Goal: Information Seeking & Learning: Learn about a topic

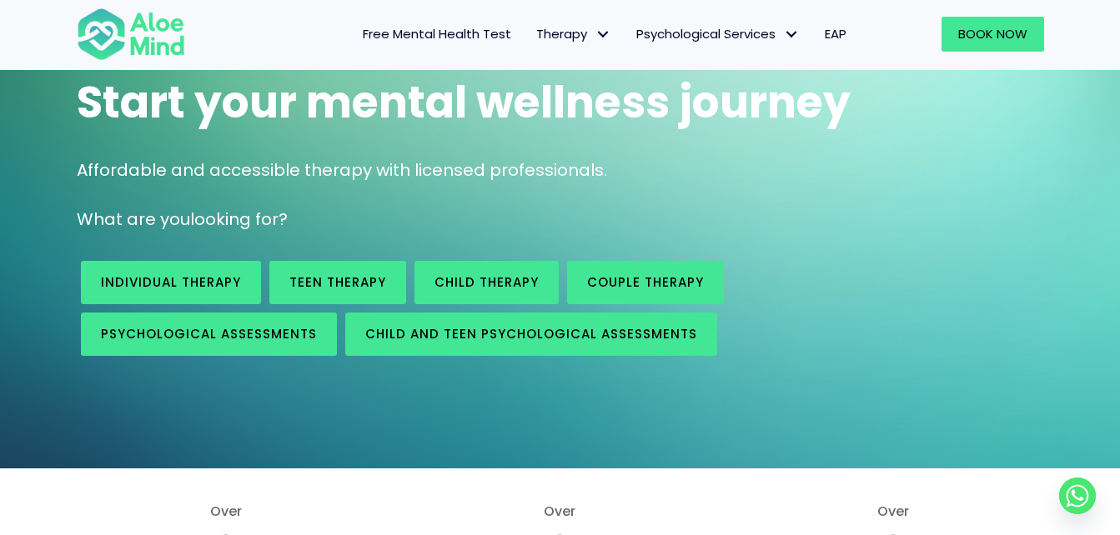
scroll to position [167, 0]
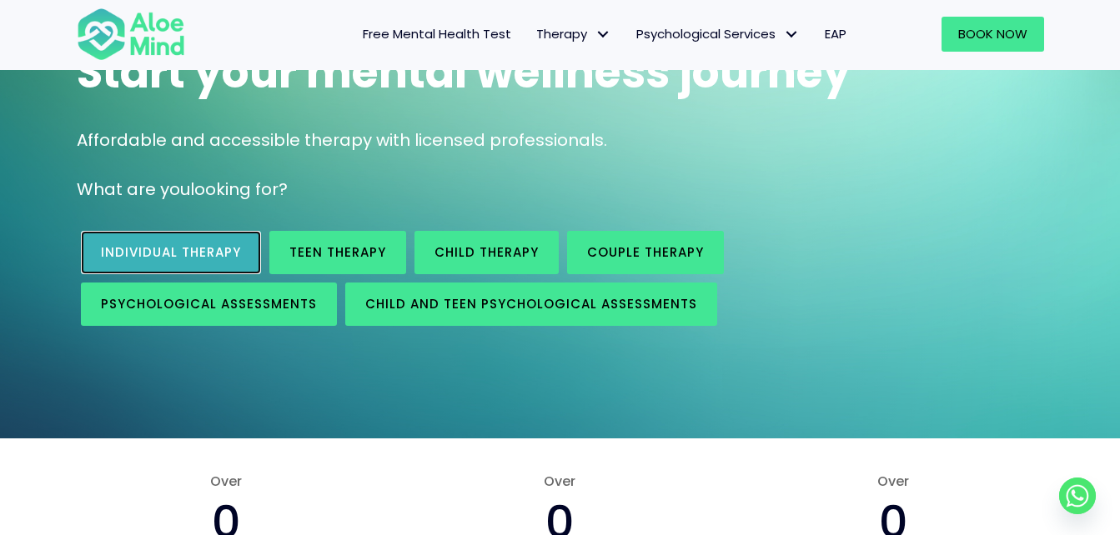
click at [179, 259] on span "Individual therapy" at bounding box center [171, 253] width 140 height 18
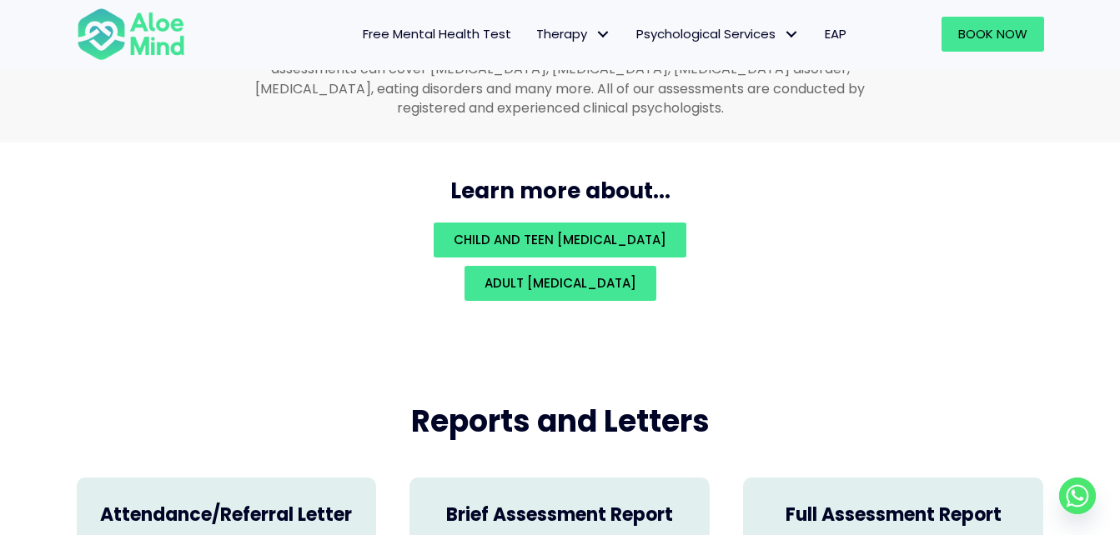
scroll to position [3708, 0]
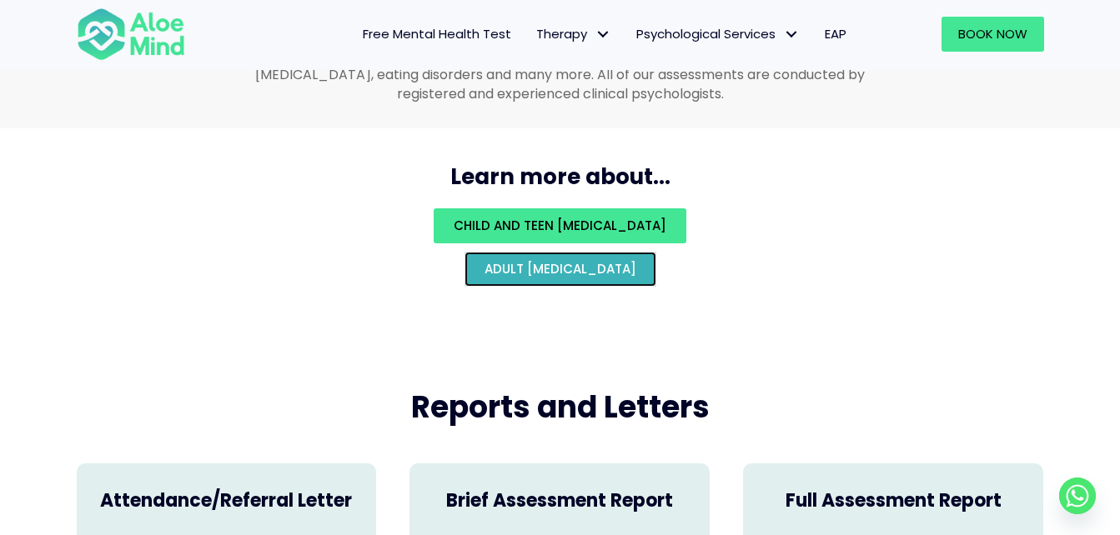
click at [600, 260] on span "Adult psychological assessment" at bounding box center [560, 269] width 152 height 18
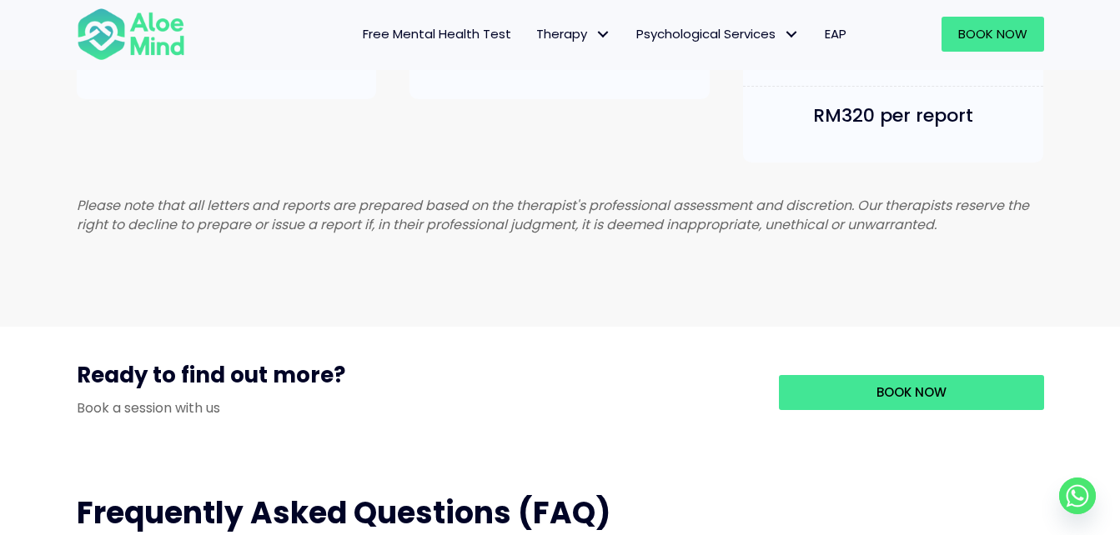
scroll to position [917, 0]
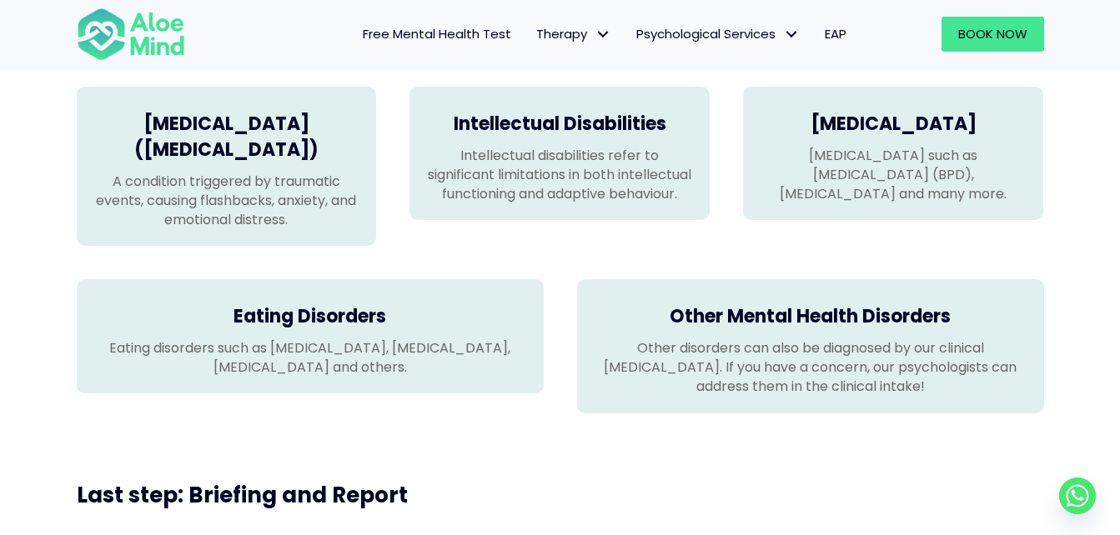
scroll to position [1418, 0]
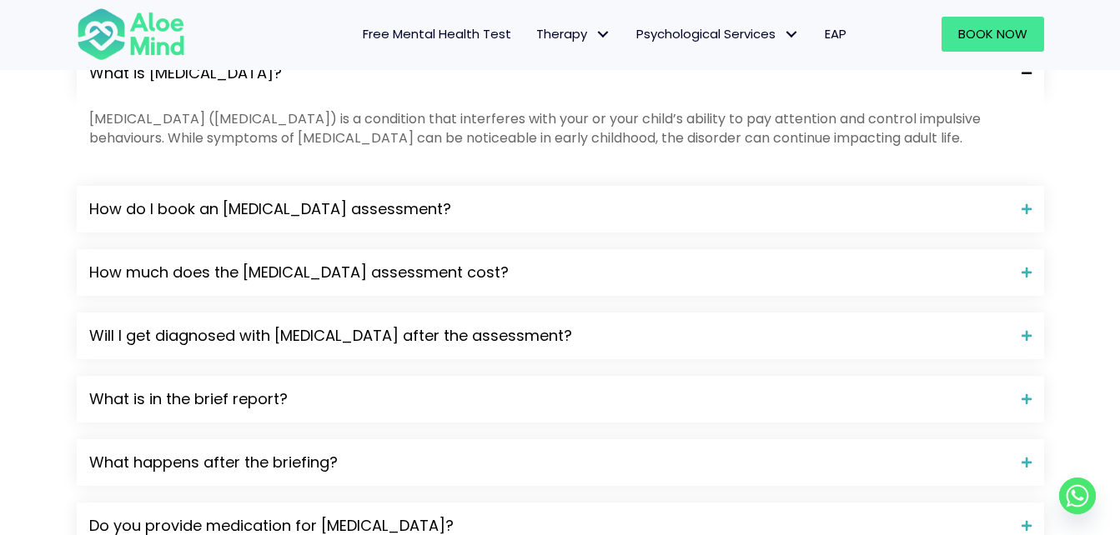
scroll to position [1835, 0]
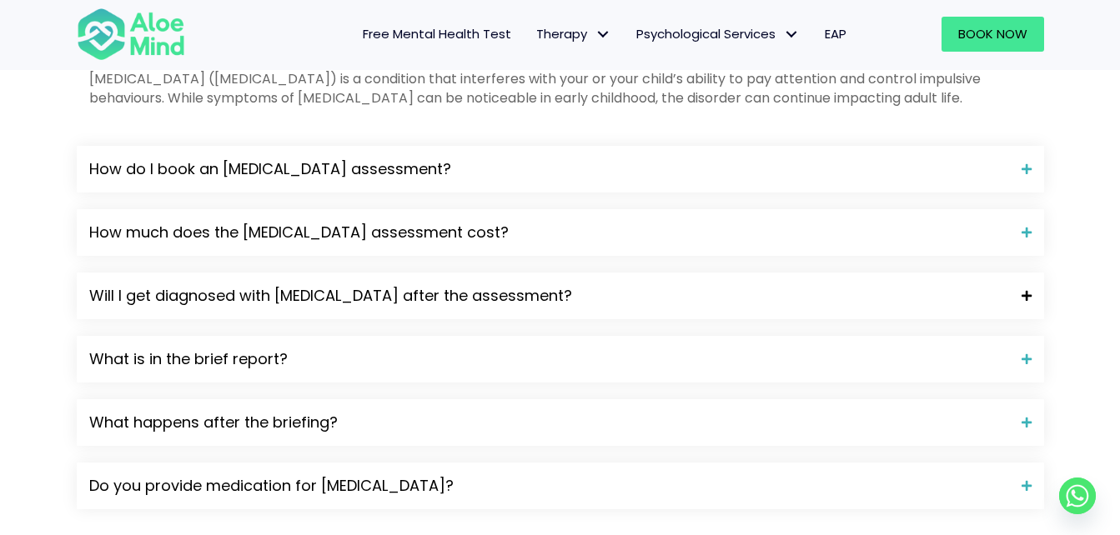
click at [700, 285] on span "Will I get diagnosed with ADHD after the assessment?" at bounding box center [549, 296] width 920 height 22
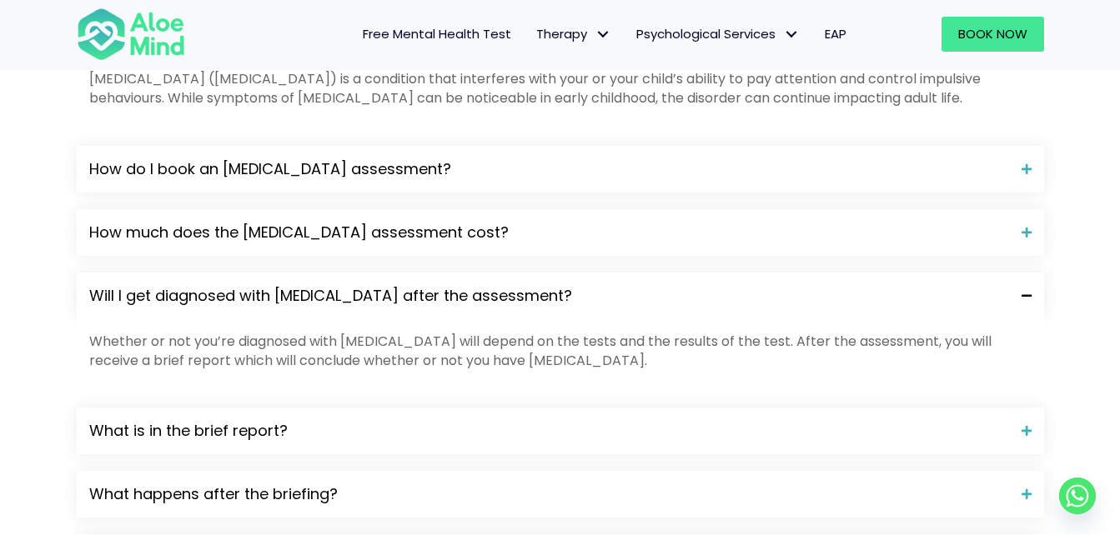
click at [700, 285] on span "Will I get diagnosed with ADHD after the assessment?" at bounding box center [549, 296] width 920 height 22
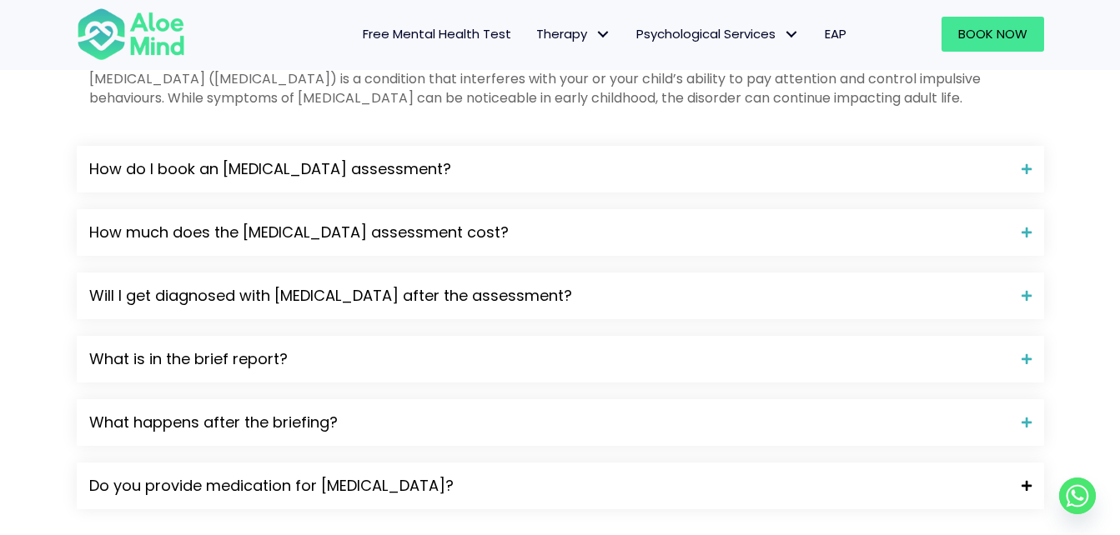
click at [484, 475] on span "Do you provide medication for ADHD?" at bounding box center [549, 486] width 920 height 22
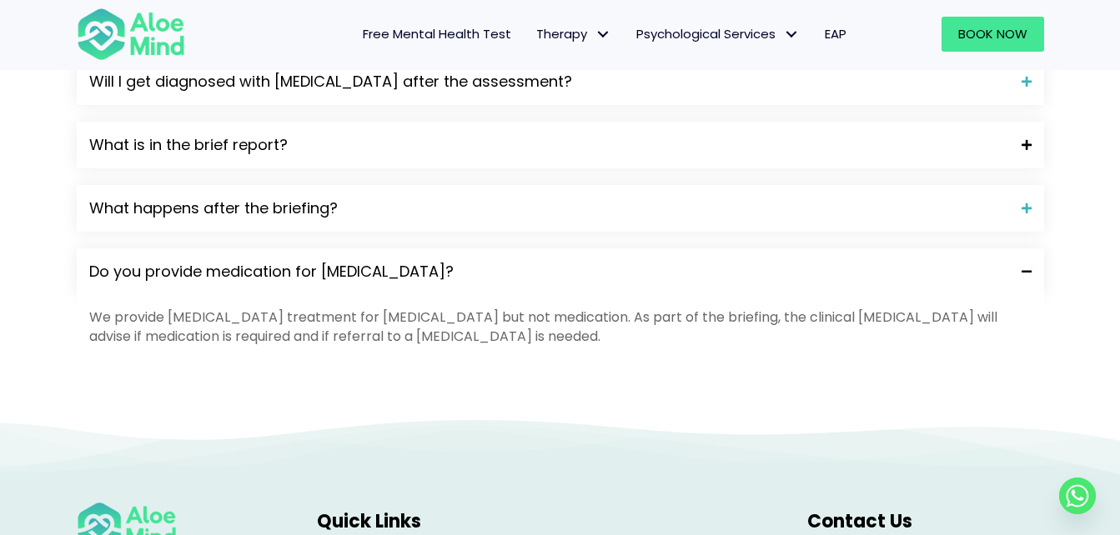
scroll to position [2168, 0]
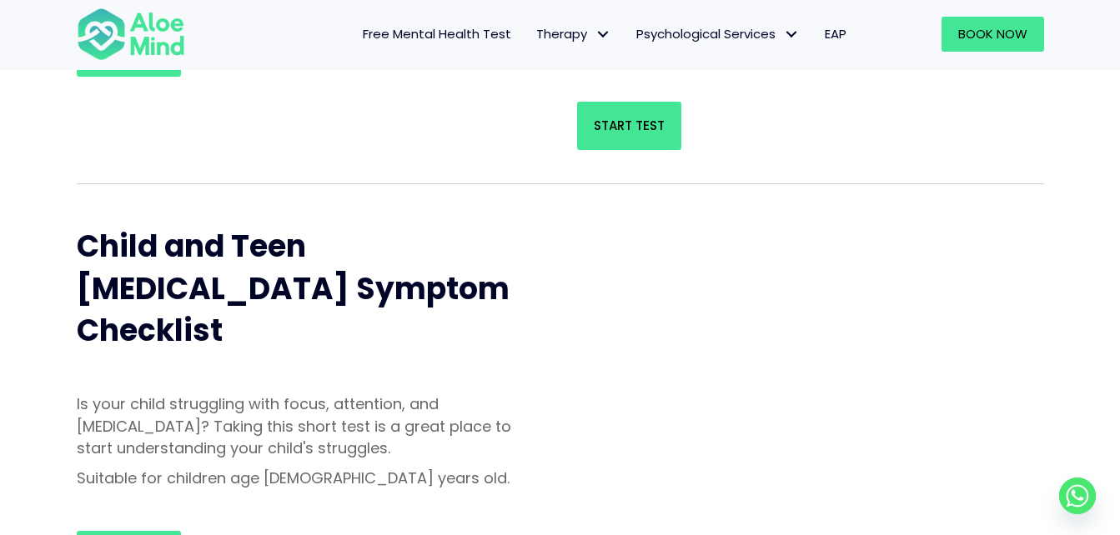
scroll to position [83, 0]
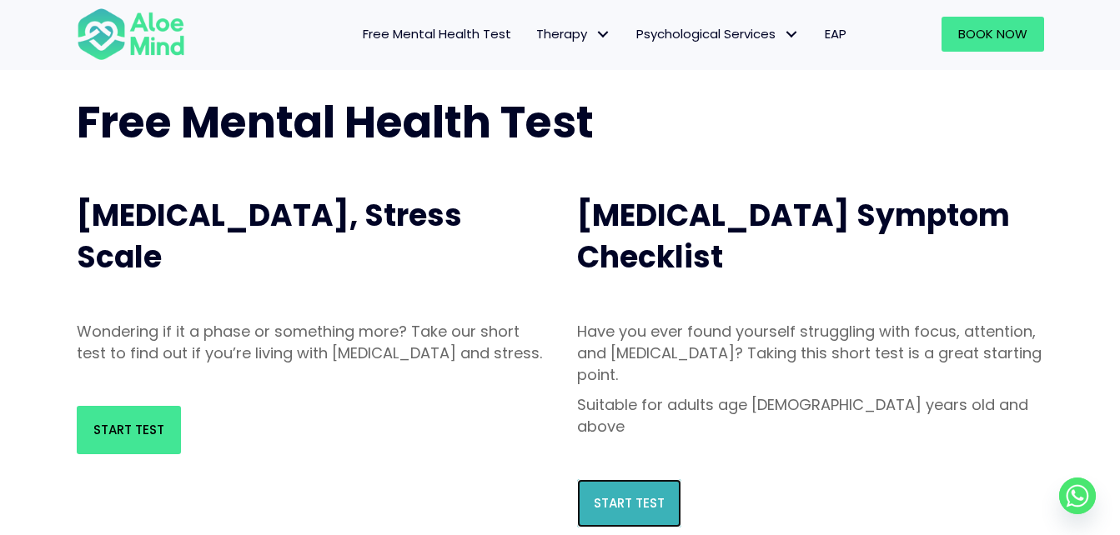
click at [610, 495] on span "Start Test" at bounding box center [629, 504] width 71 height 18
